Goal: Browse casually: Explore the website without a specific task or goal

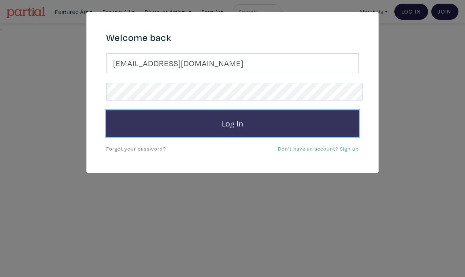
click at [219, 111] on button "Log In" at bounding box center [232, 123] width 252 height 26
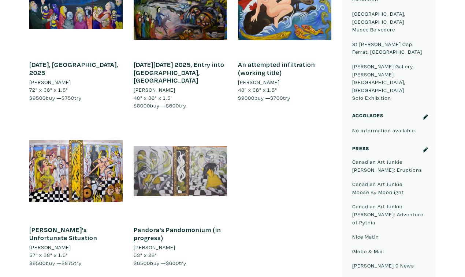
scroll to position [505, 0]
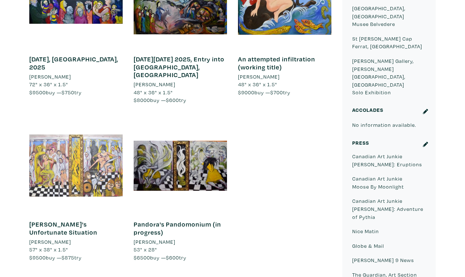
click at [56, 119] on div at bounding box center [75, 165] width 93 height 93
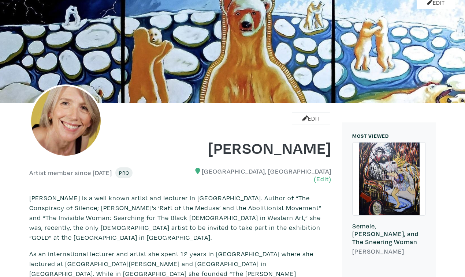
scroll to position [0, 0]
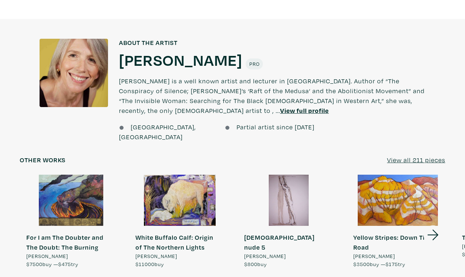
scroll to position [529, 0]
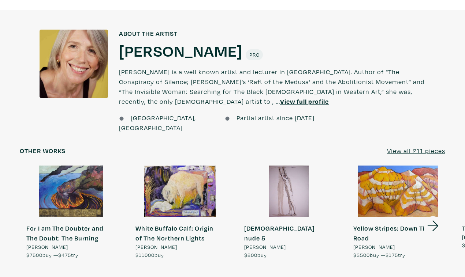
click at [174, 166] on div at bounding box center [180, 191] width 102 height 51
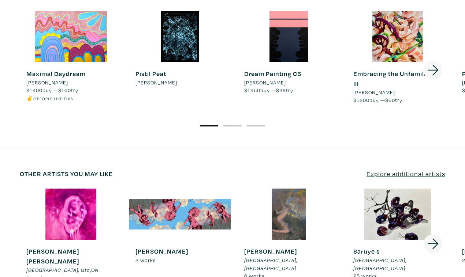
scroll to position [1133, 0]
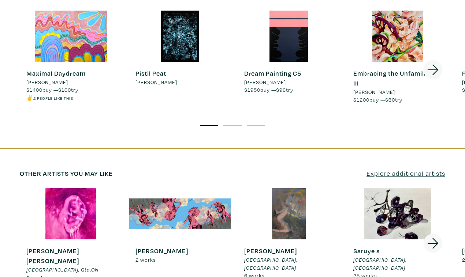
click at [438, 239] on icon at bounding box center [432, 244] width 11 height 11
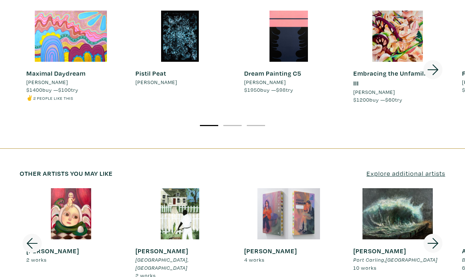
click at [440, 234] on icon at bounding box center [432, 244] width 25 height 20
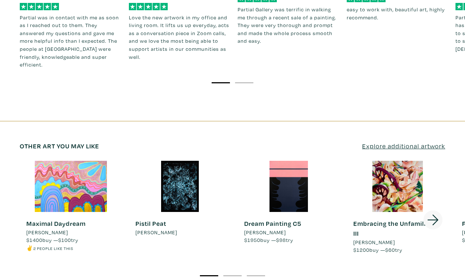
scroll to position [980, 0]
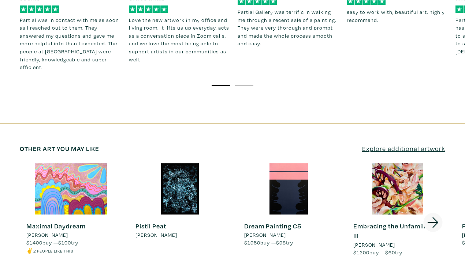
click at [438, 213] on icon at bounding box center [432, 223] width 25 height 20
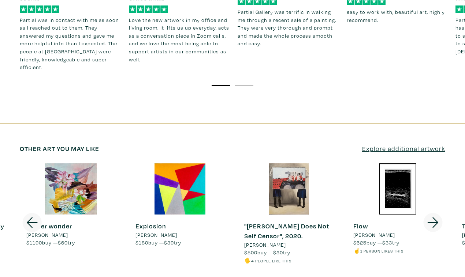
click at [435, 217] on icon at bounding box center [432, 222] width 11 height 11
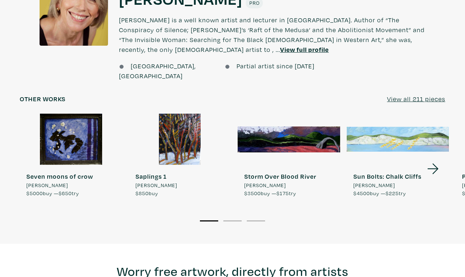
scroll to position [554, 0]
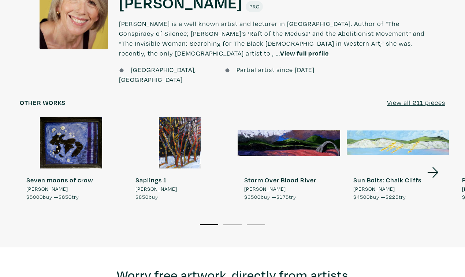
click at [435, 163] on icon at bounding box center [432, 173] width 25 height 20
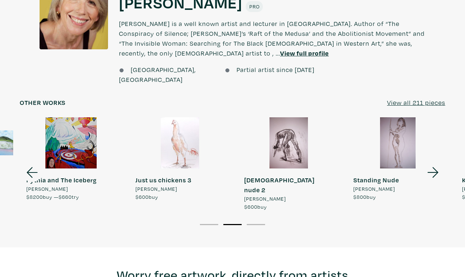
click at [435, 163] on icon at bounding box center [432, 173] width 25 height 20
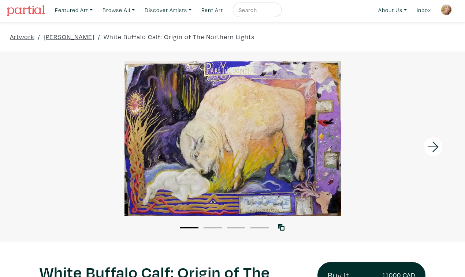
scroll to position [0, 0]
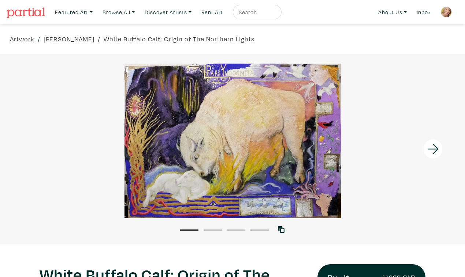
click at [391, 170] on div at bounding box center [407, 149] width 116 height 191
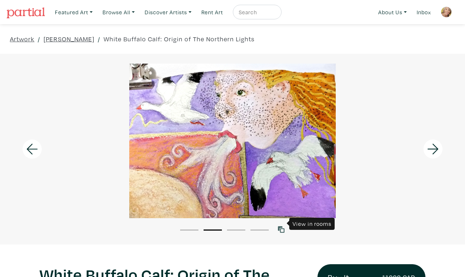
click at [281, 226] on icon at bounding box center [281, 229] width 7 height 7
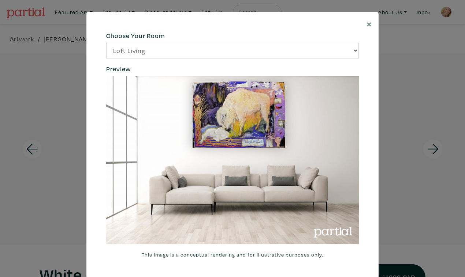
scroll to position [4, 0]
